Goal: Task Accomplishment & Management: Manage account settings

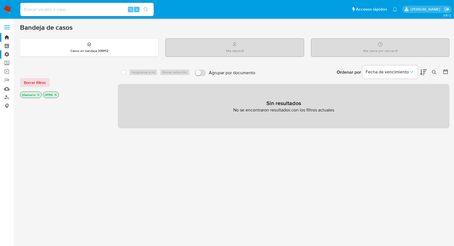
click at [7, 54] on label "Administración" at bounding box center [33, 54] width 66 height 9
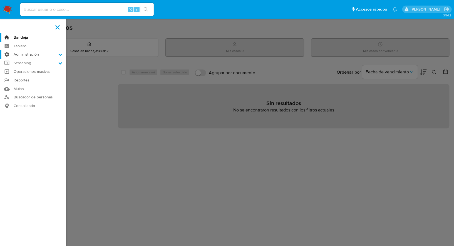
click at [0, 0] on input "Administración" at bounding box center [0, 0] width 0 height 0
click at [29, 64] on link "Reglas" at bounding box center [33, 62] width 66 height 7
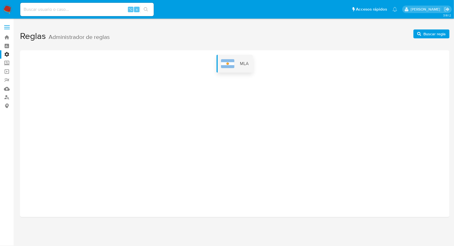
click at [228, 65] on img at bounding box center [227, 63] width 13 height 9
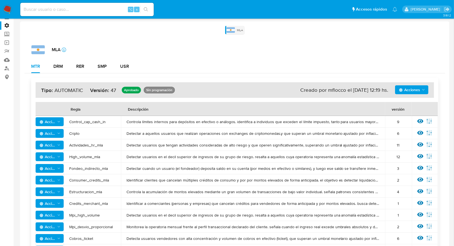
scroll to position [29, 0]
click at [420, 143] on icon at bounding box center [420, 144] width 6 height 6
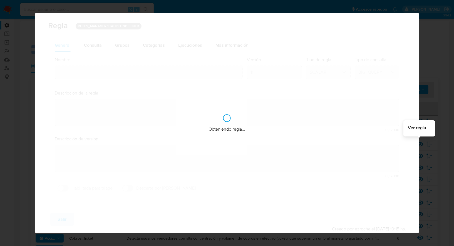
type input "Actividades_hr_mla"
type textarea "Detectar usuarios que tengan actividades consideradas de alto riesgo y que oper…"
type textarea "Puesta en produccion"
checkbox input "true"
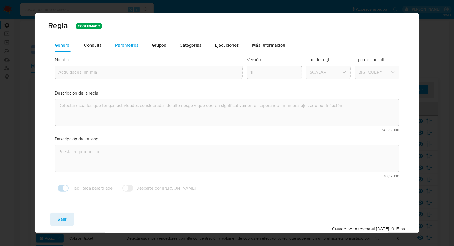
click at [126, 44] on span "Parametros" at bounding box center [126, 45] width 23 height 6
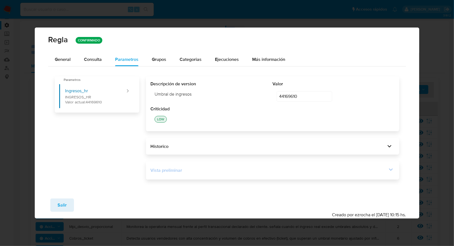
click at [180, 169] on div "Vista preliminar" at bounding box center [268, 170] width 237 height 6
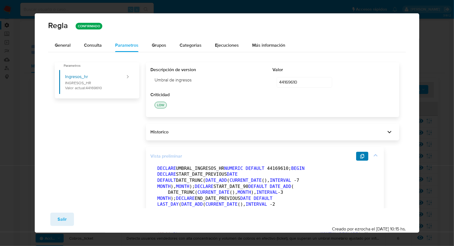
click at [365, 157] on button "button" at bounding box center [362, 156] width 12 height 9
click at [361, 154] on icon "button" at bounding box center [362, 156] width 4 height 4
